Goal: Information Seeking & Learning: Learn about a topic

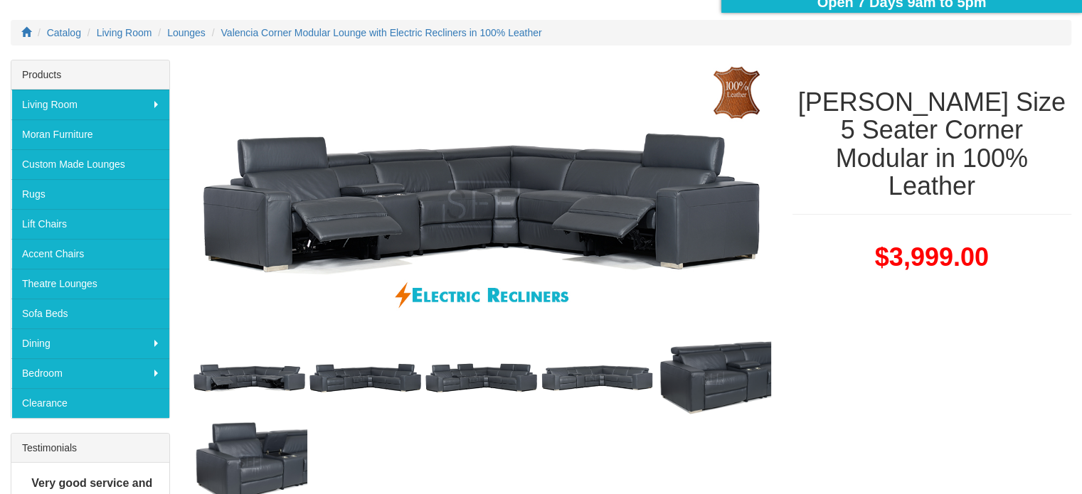
scroll to position [284, 0]
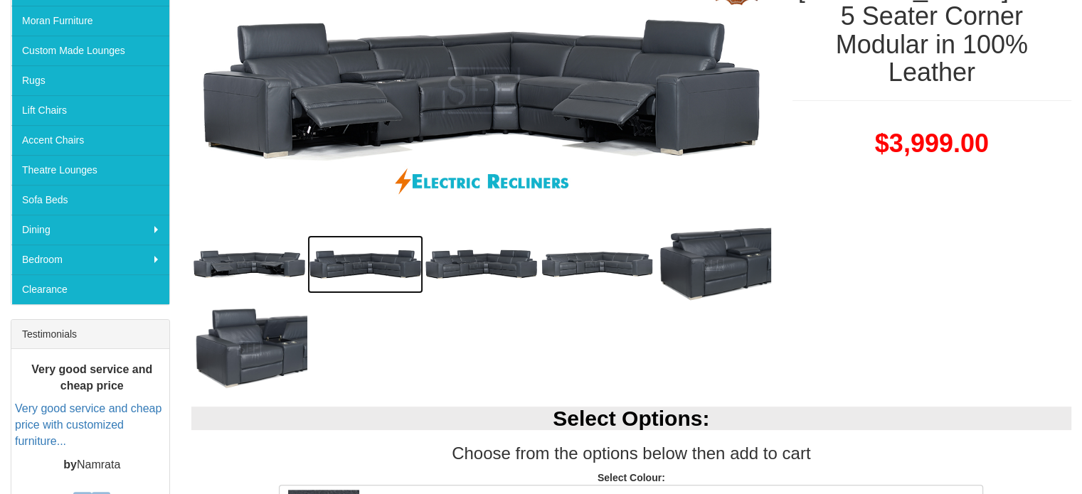
click at [357, 258] on img at bounding box center [365, 264] width 116 height 58
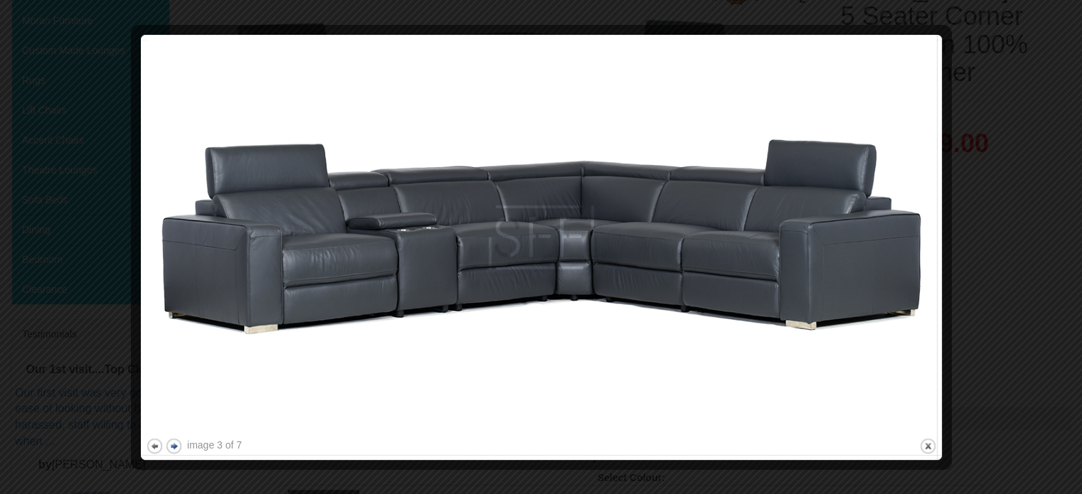
click at [174, 449] on button "next" at bounding box center [174, 446] width 18 height 18
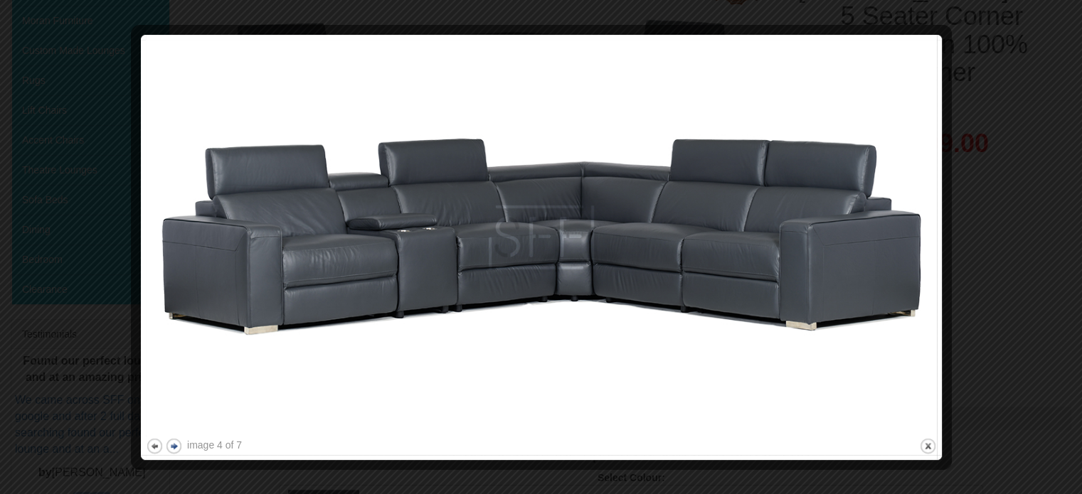
click at [174, 448] on button "next" at bounding box center [174, 446] width 18 height 18
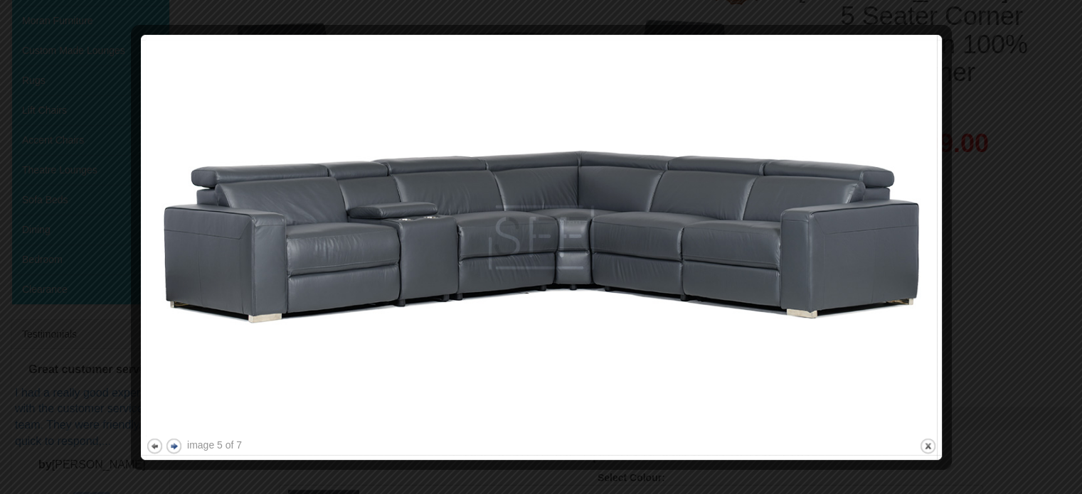
click at [174, 448] on button "next" at bounding box center [174, 446] width 18 height 18
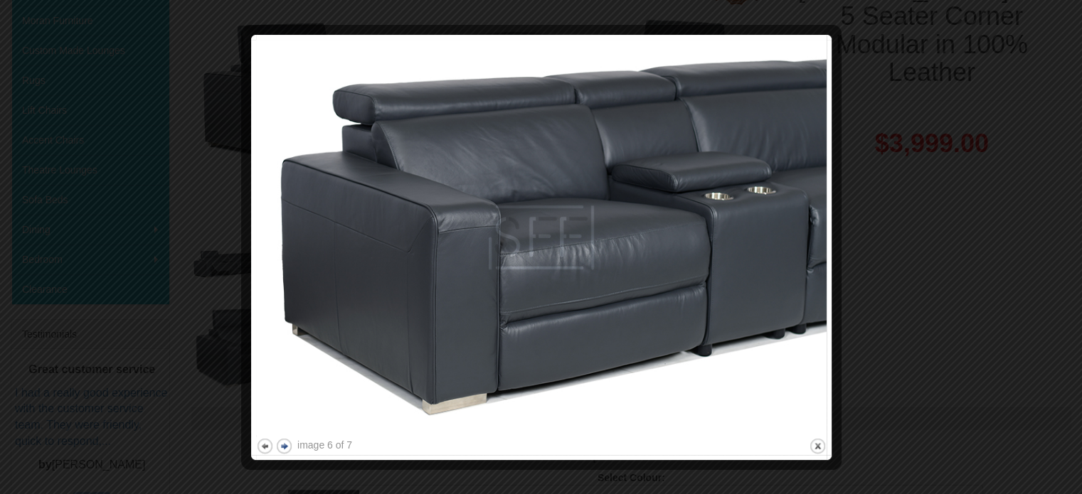
click at [282, 444] on button "next" at bounding box center [284, 446] width 18 height 18
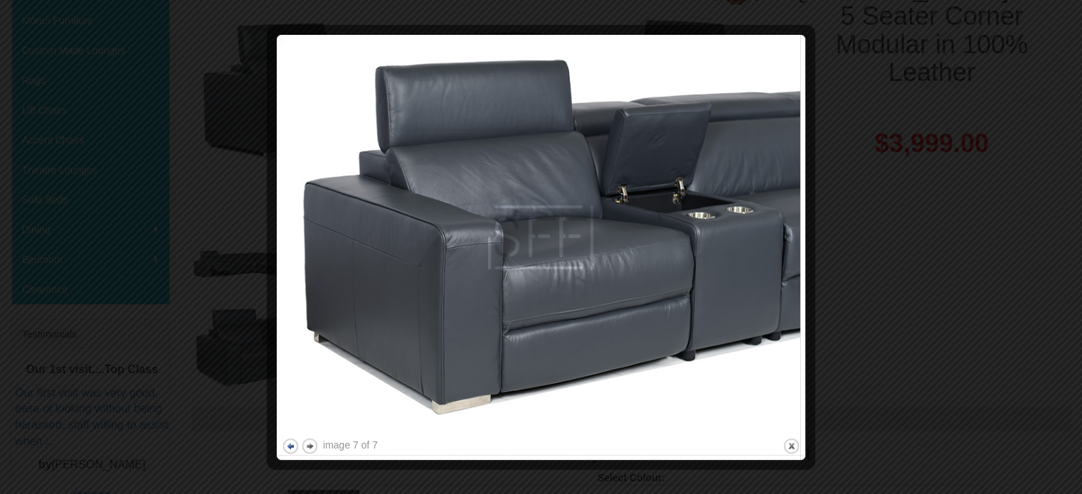
click at [289, 450] on button "previous" at bounding box center [291, 446] width 18 height 18
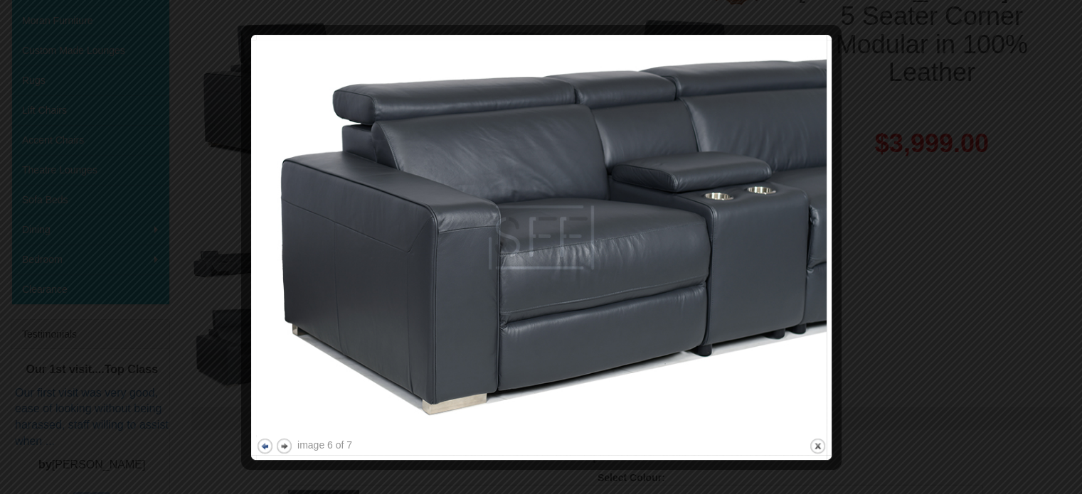
click at [289, 450] on button "next" at bounding box center [284, 446] width 18 height 18
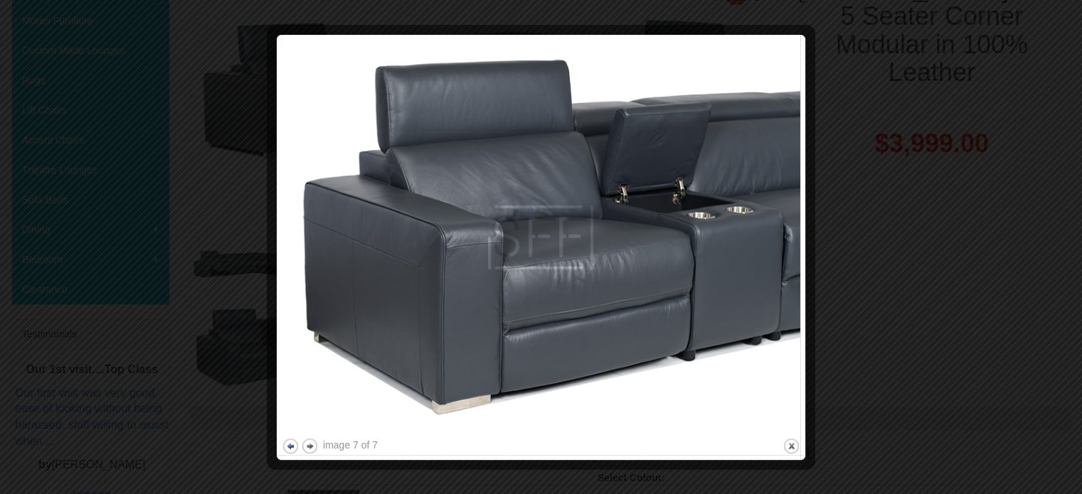
click at [289, 450] on button "previous" at bounding box center [291, 446] width 18 height 18
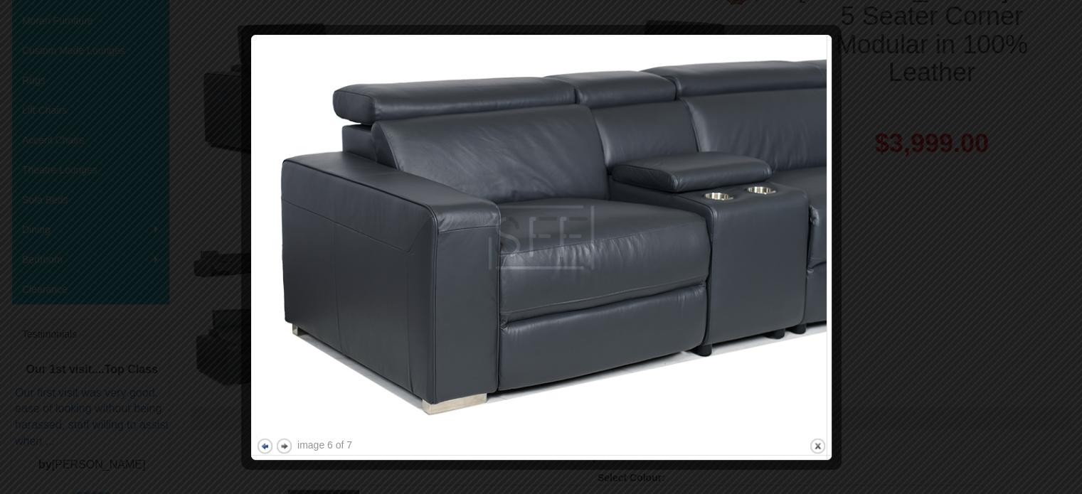
click at [289, 450] on button "next" at bounding box center [284, 446] width 18 height 18
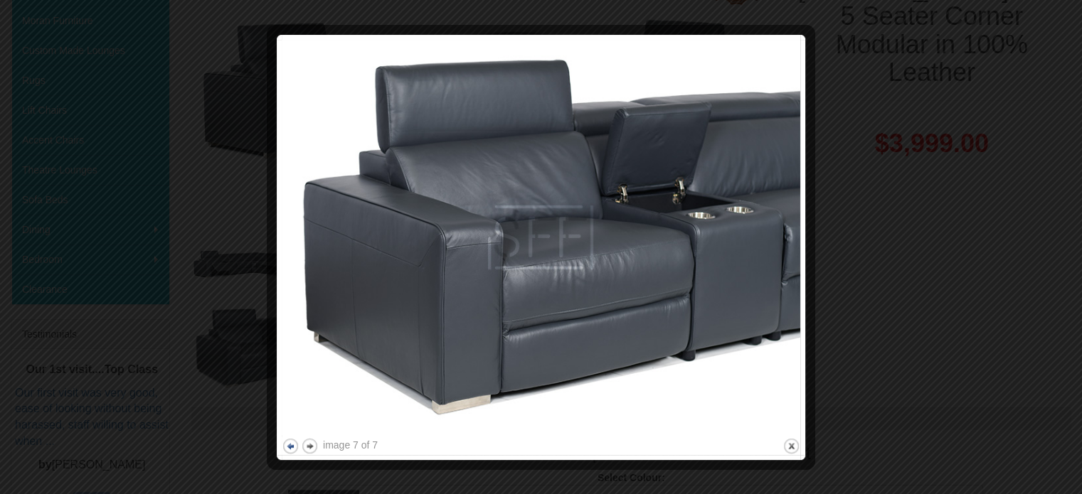
click at [289, 450] on button "previous" at bounding box center [291, 446] width 18 height 18
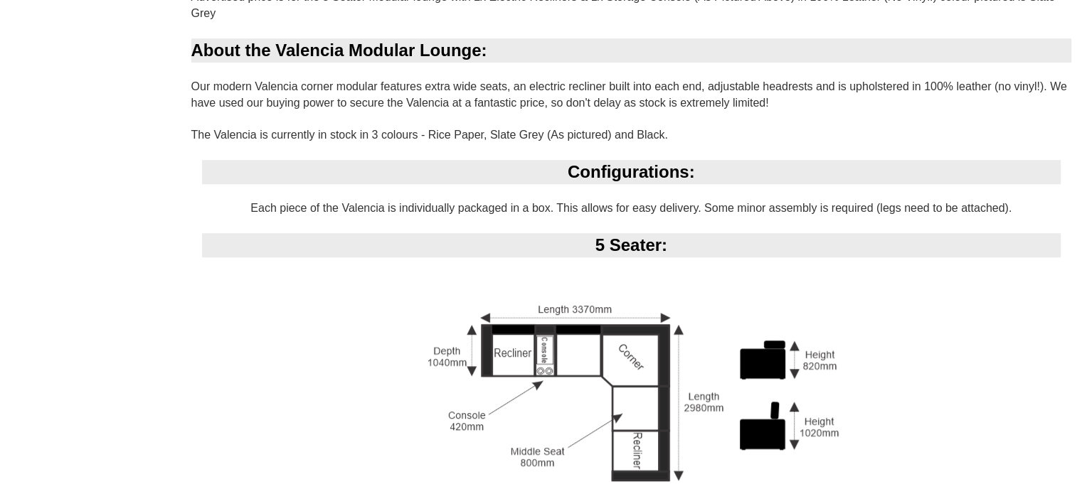
scroll to position [1067, 0]
